Goal: Find specific page/section: Find specific page/section

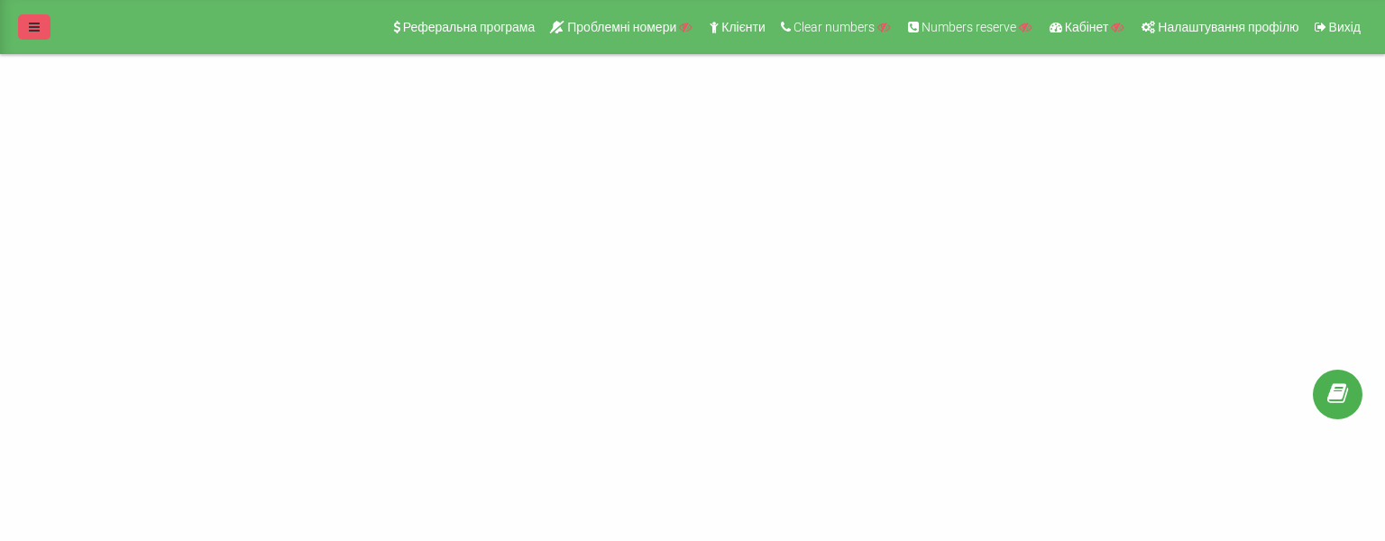
click at [31, 21] on icon at bounding box center [34, 27] width 11 height 13
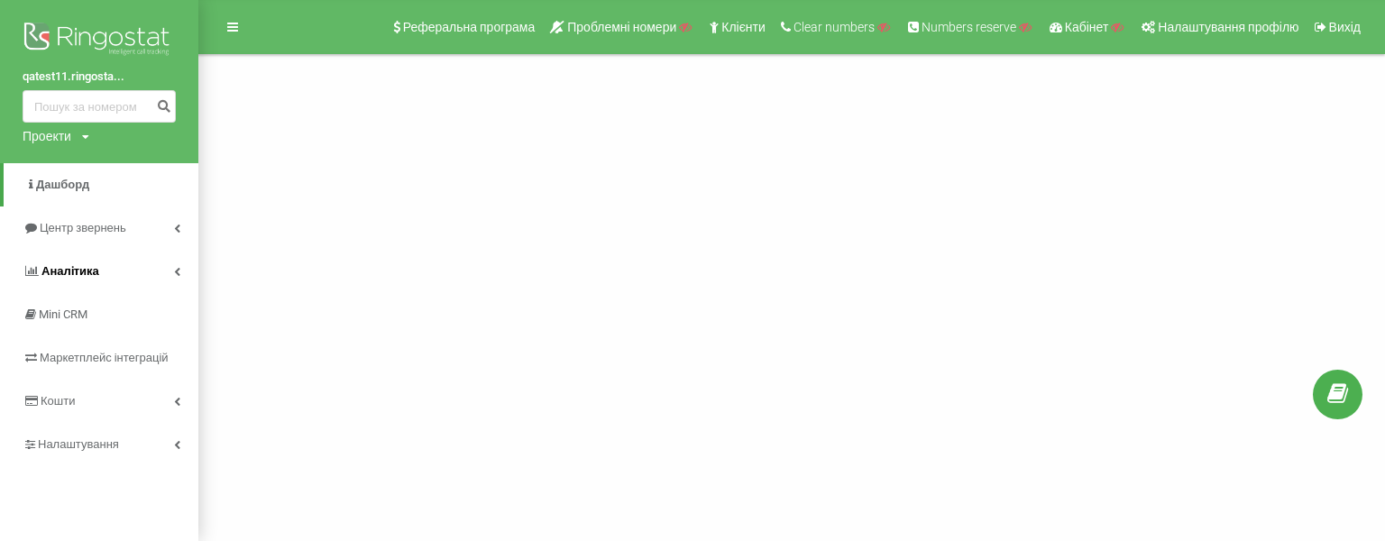
click at [153, 273] on link "Аналiтика" at bounding box center [99, 271] width 198 height 43
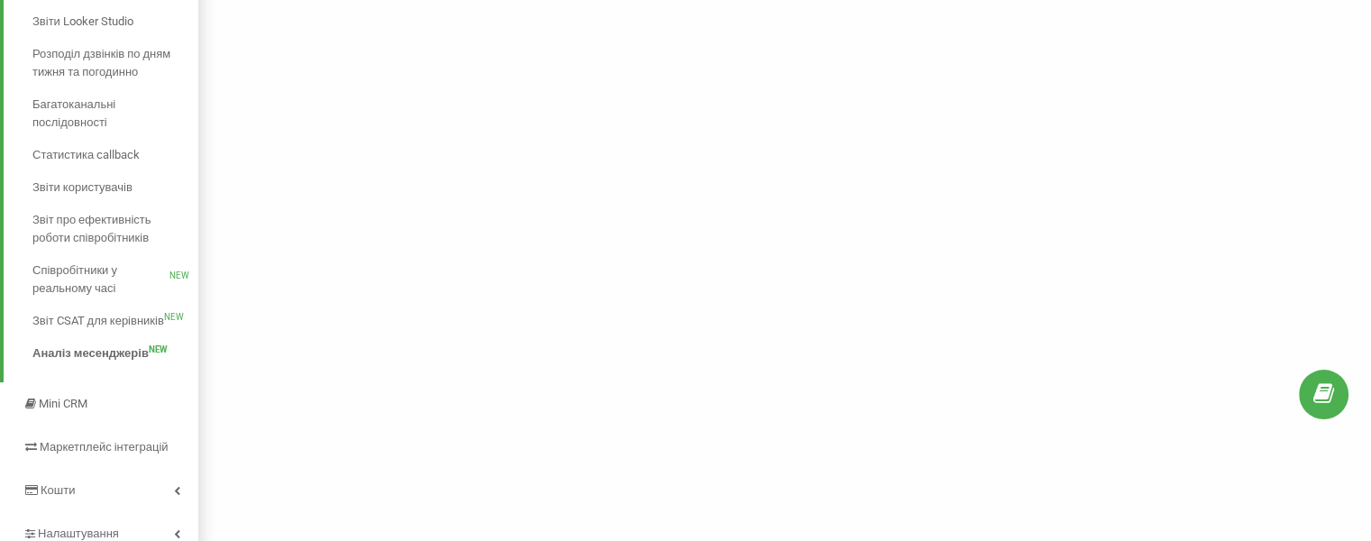
scroll to position [361, 0]
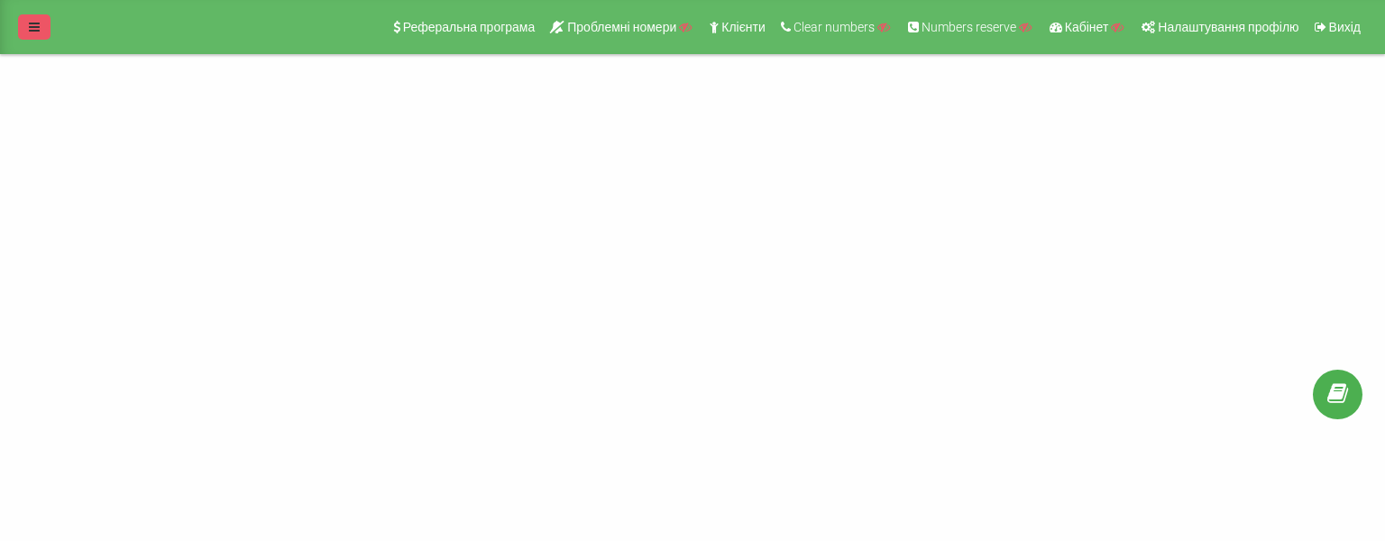
click at [40, 32] on link at bounding box center [34, 26] width 32 height 25
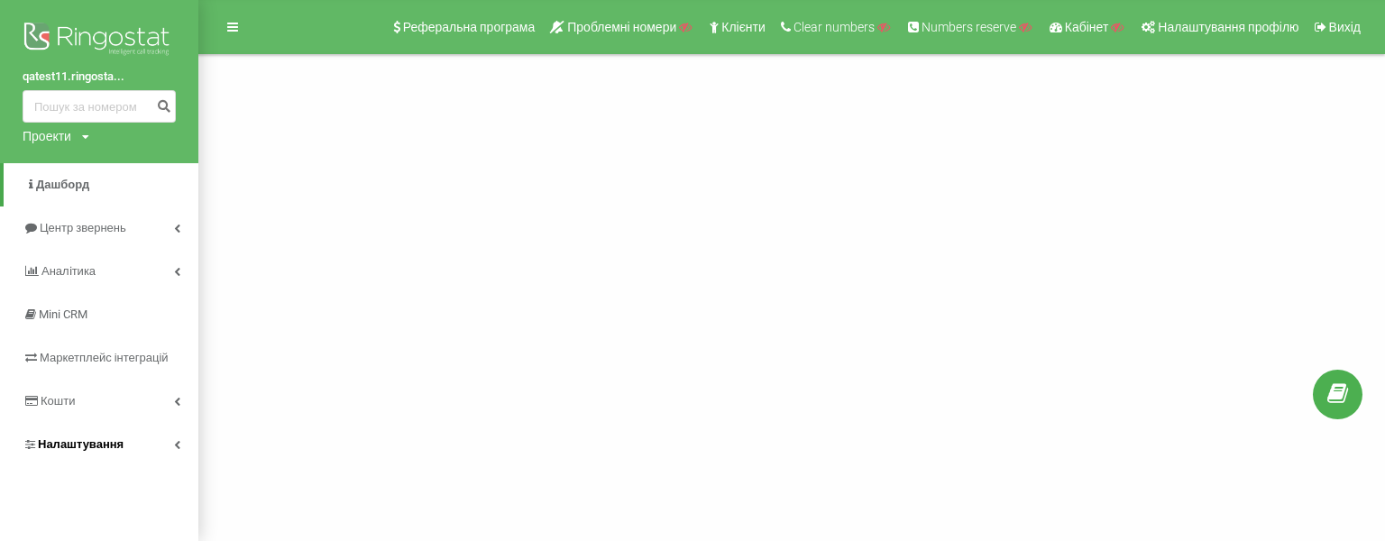
click at [174, 443] on icon at bounding box center [177, 444] width 6 height 9
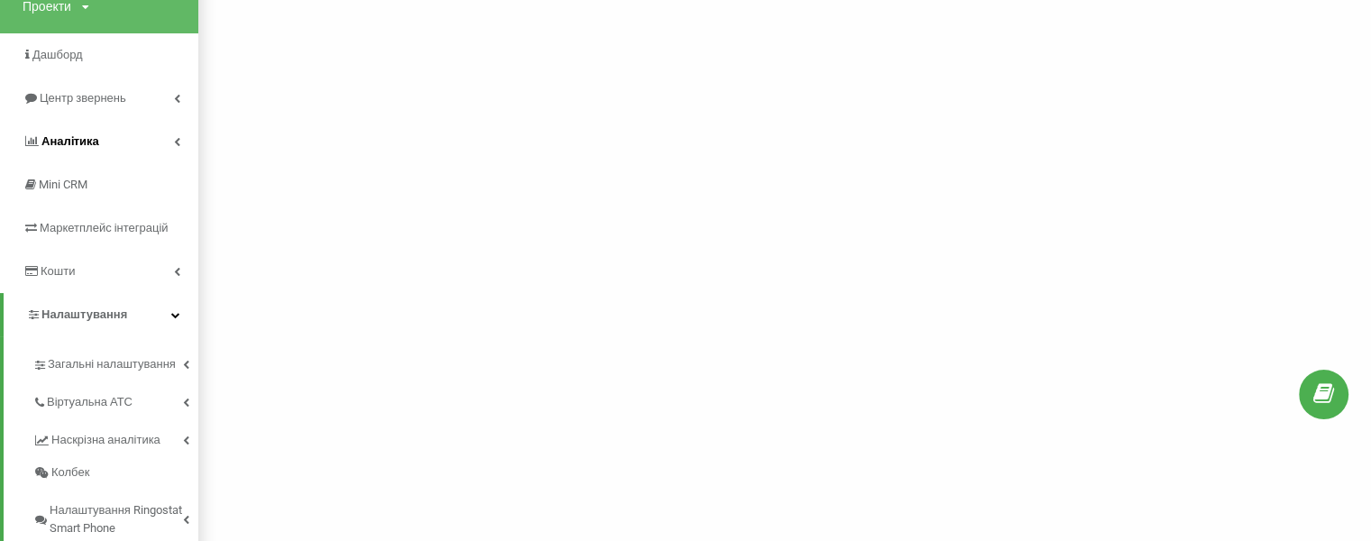
scroll to position [106, 0]
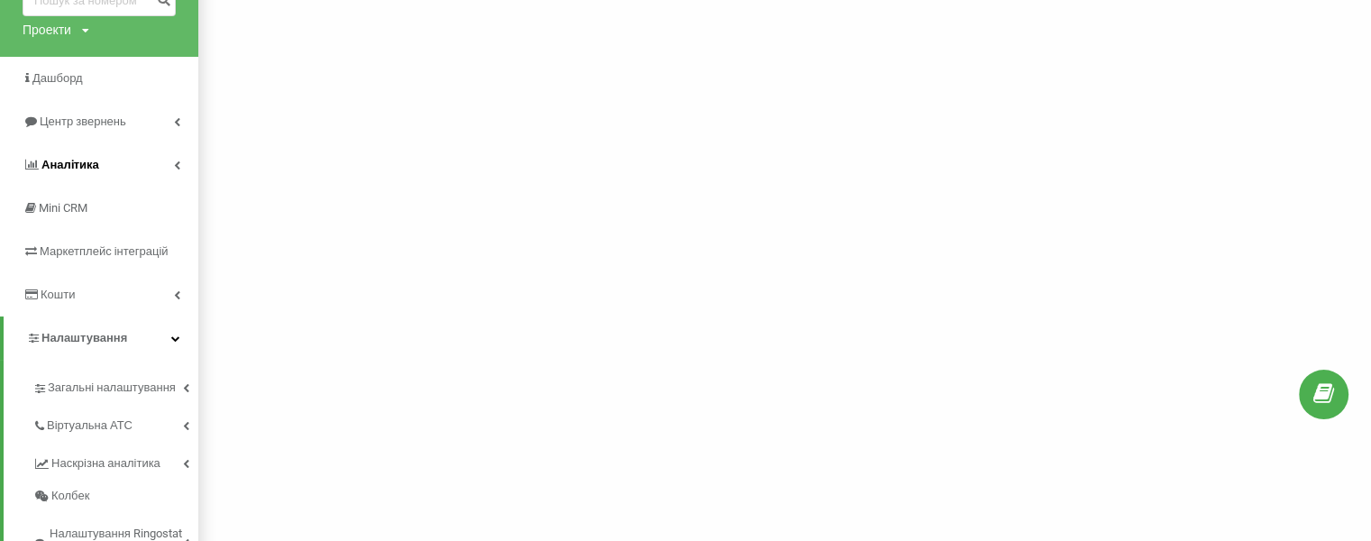
click at [176, 160] on icon at bounding box center [177, 164] width 6 height 9
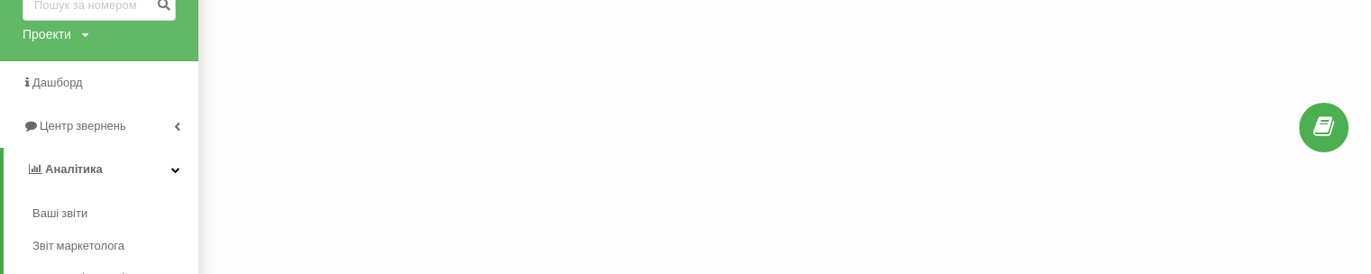
scroll to position [180, 0]
